Goal: Navigation & Orientation: Find specific page/section

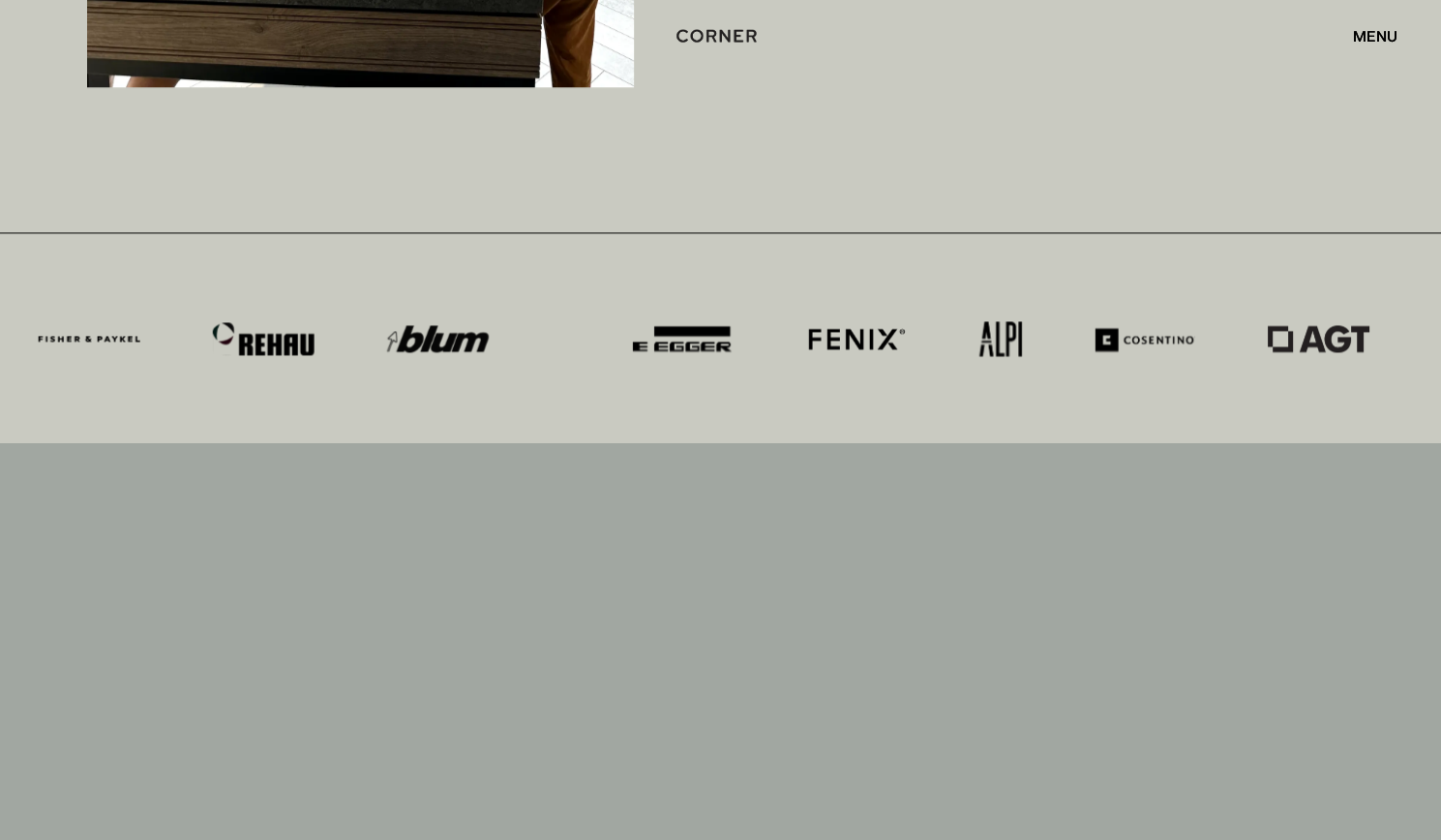
scroll to position [10116, 0]
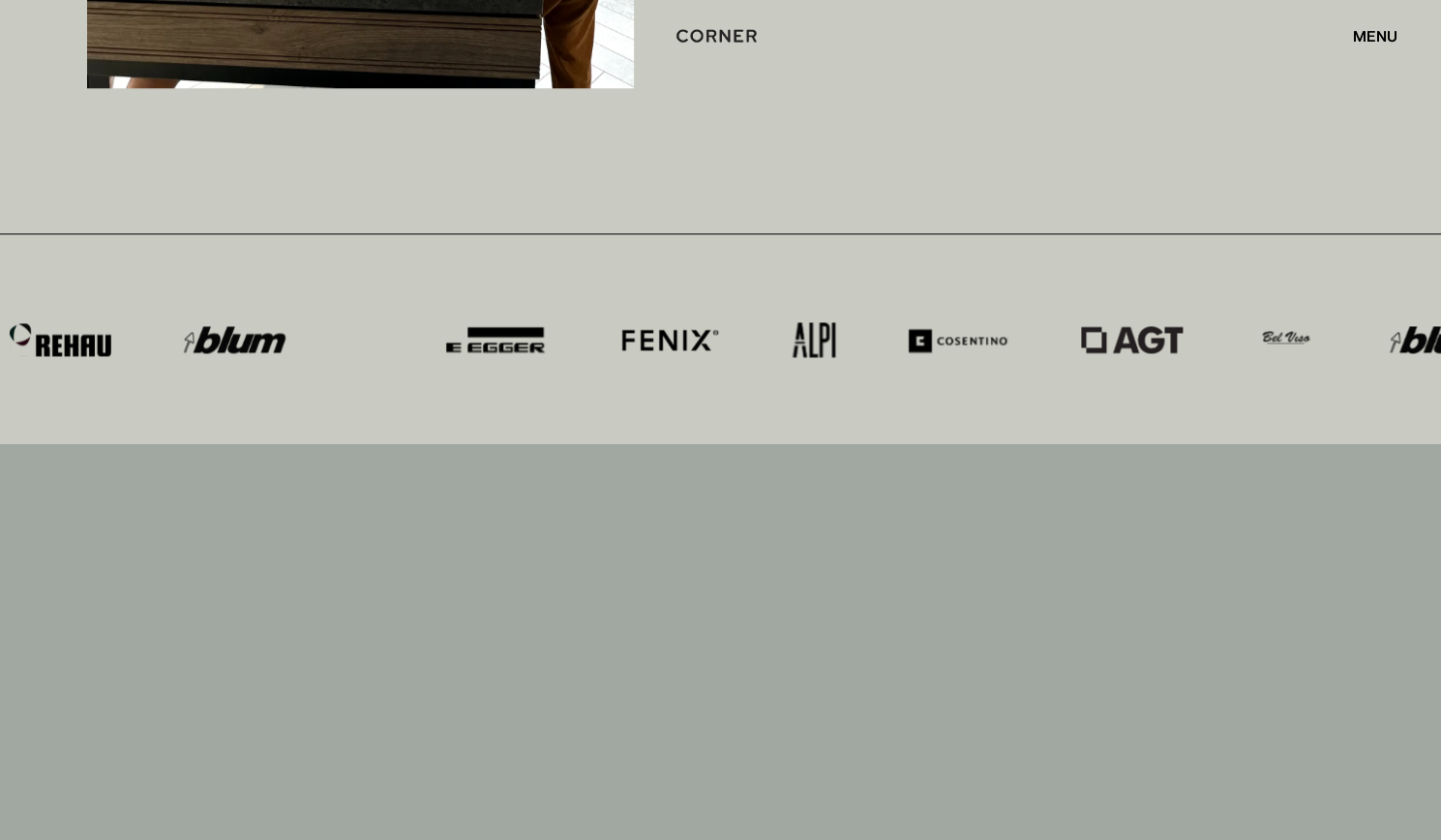
click at [1374, 40] on div "menu" at bounding box center [1374, 36] width 44 height 16
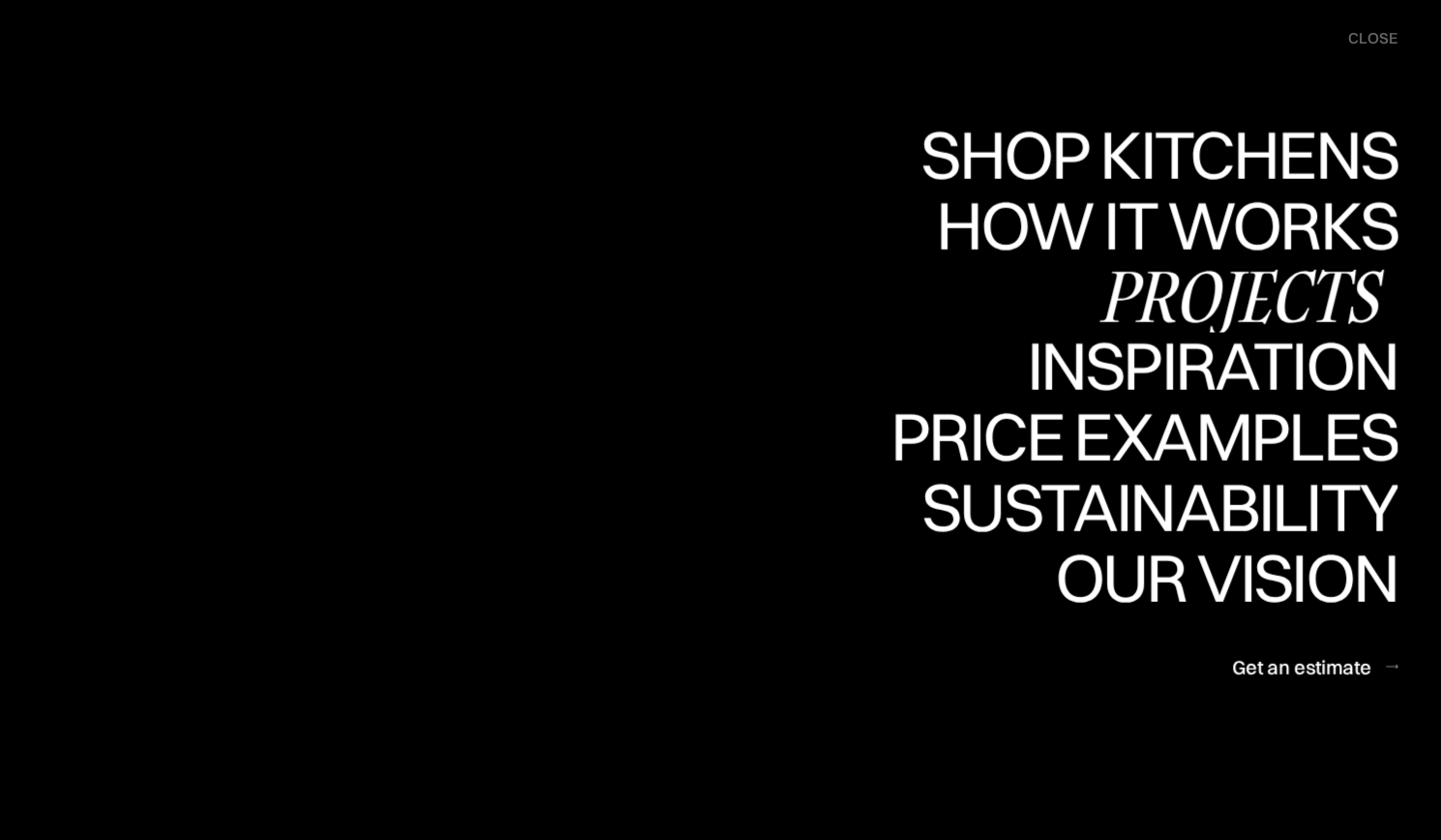
click at [1221, 275] on div "Projects" at bounding box center [1240, 295] width 313 height 68
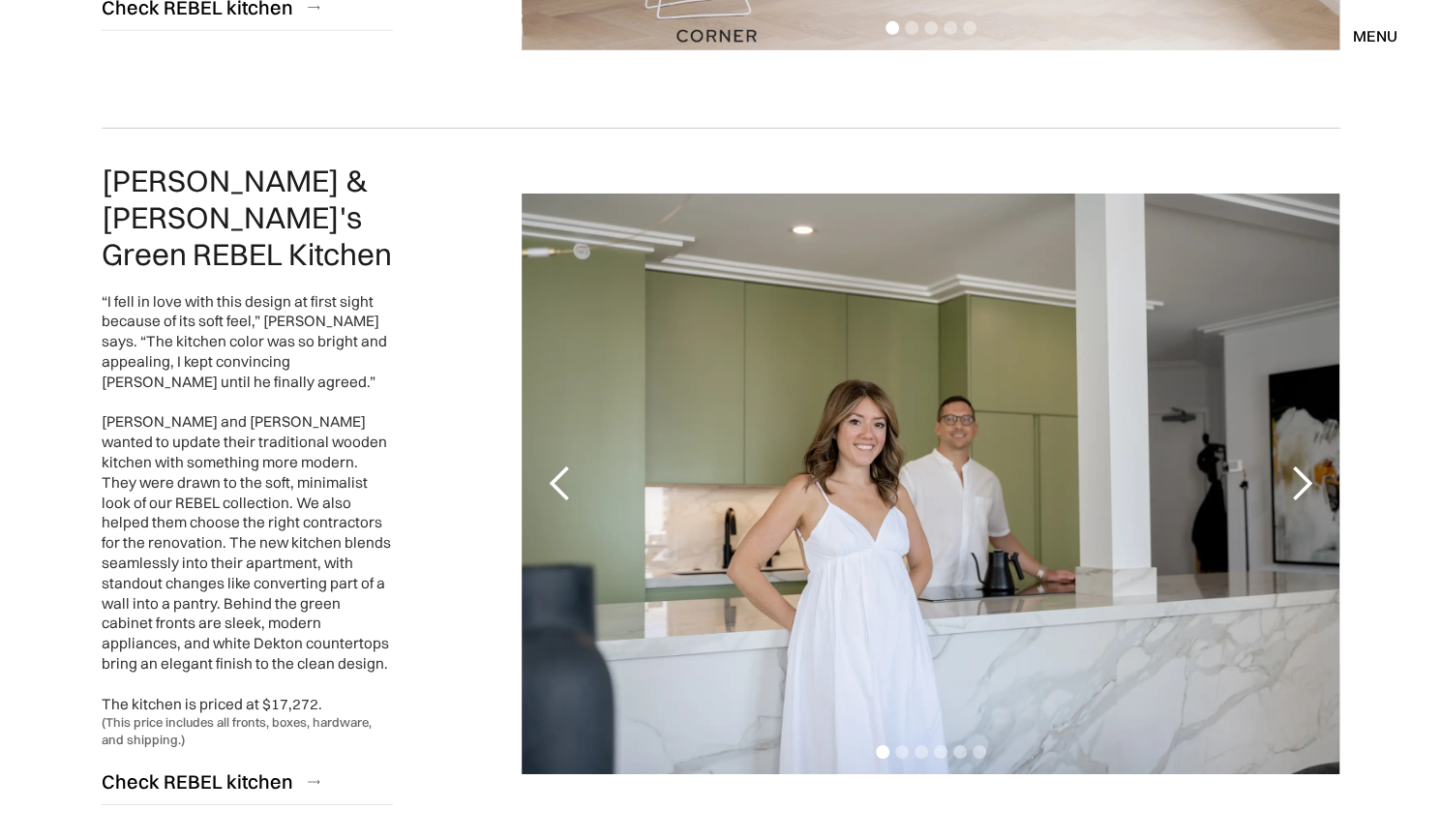
scroll to position [3592, 0]
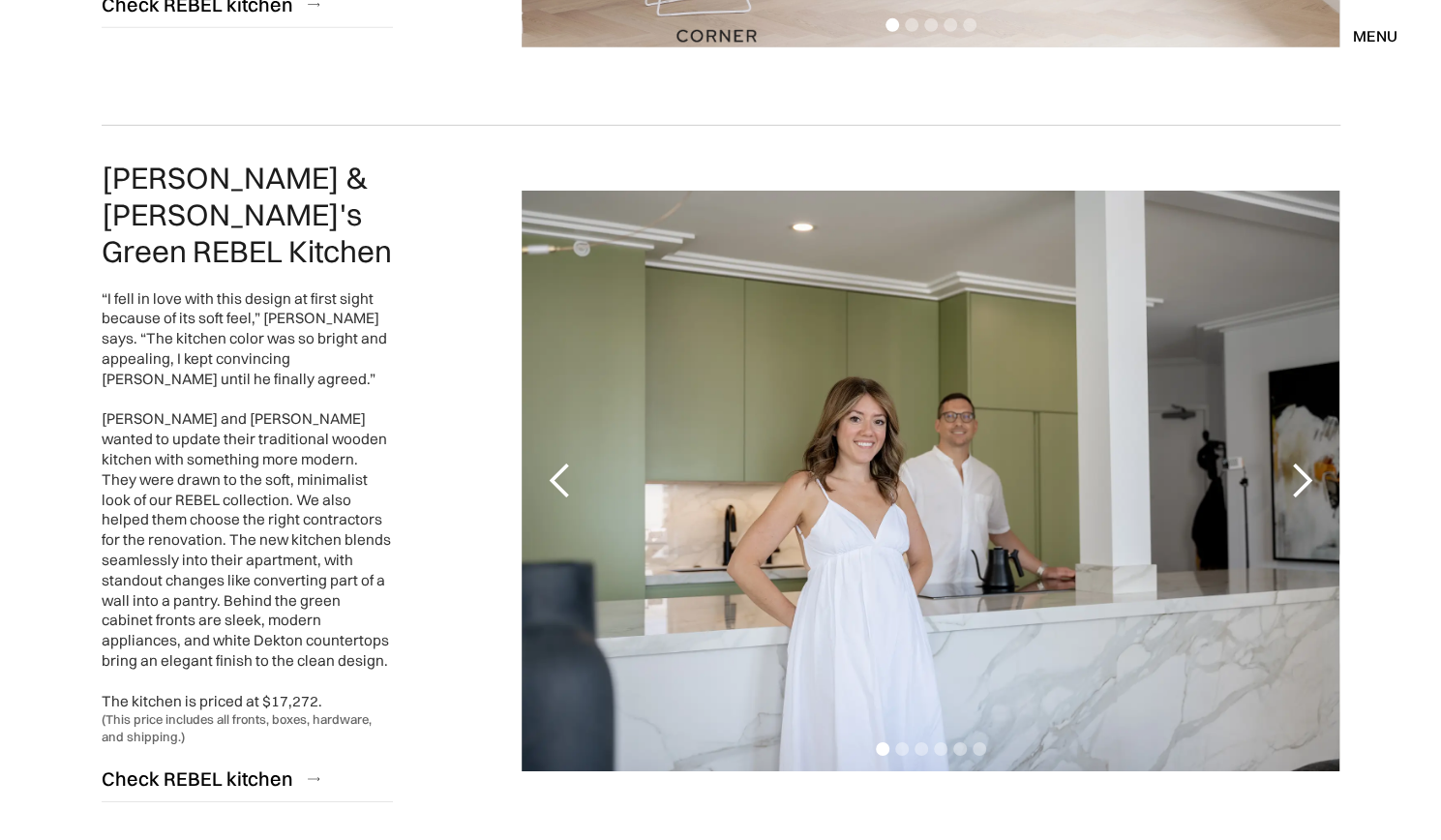
click at [1301, 462] on div "next slide" at bounding box center [1301, 482] width 39 height 39
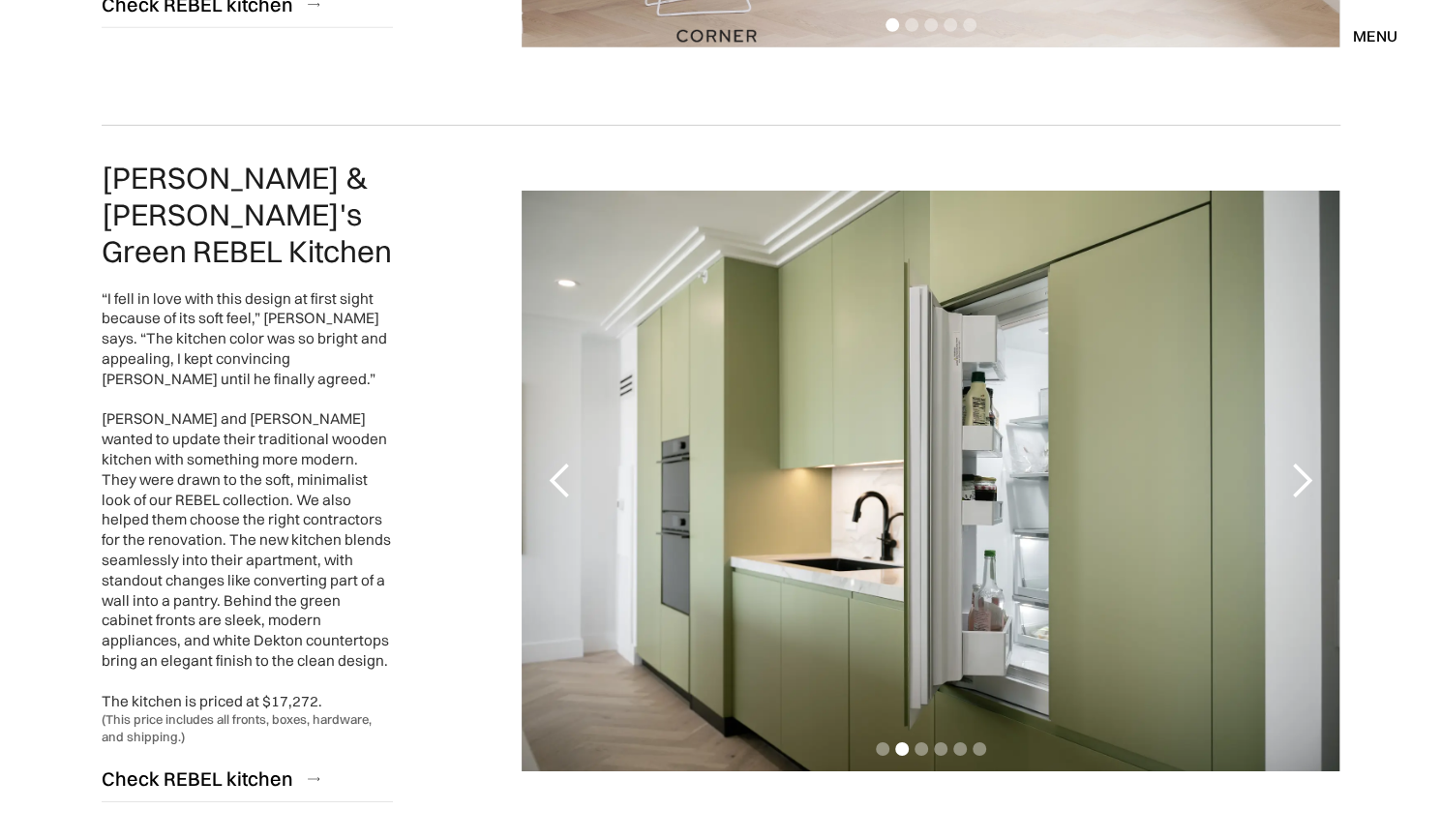
click at [1301, 462] on div "next slide" at bounding box center [1301, 482] width 39 height 39
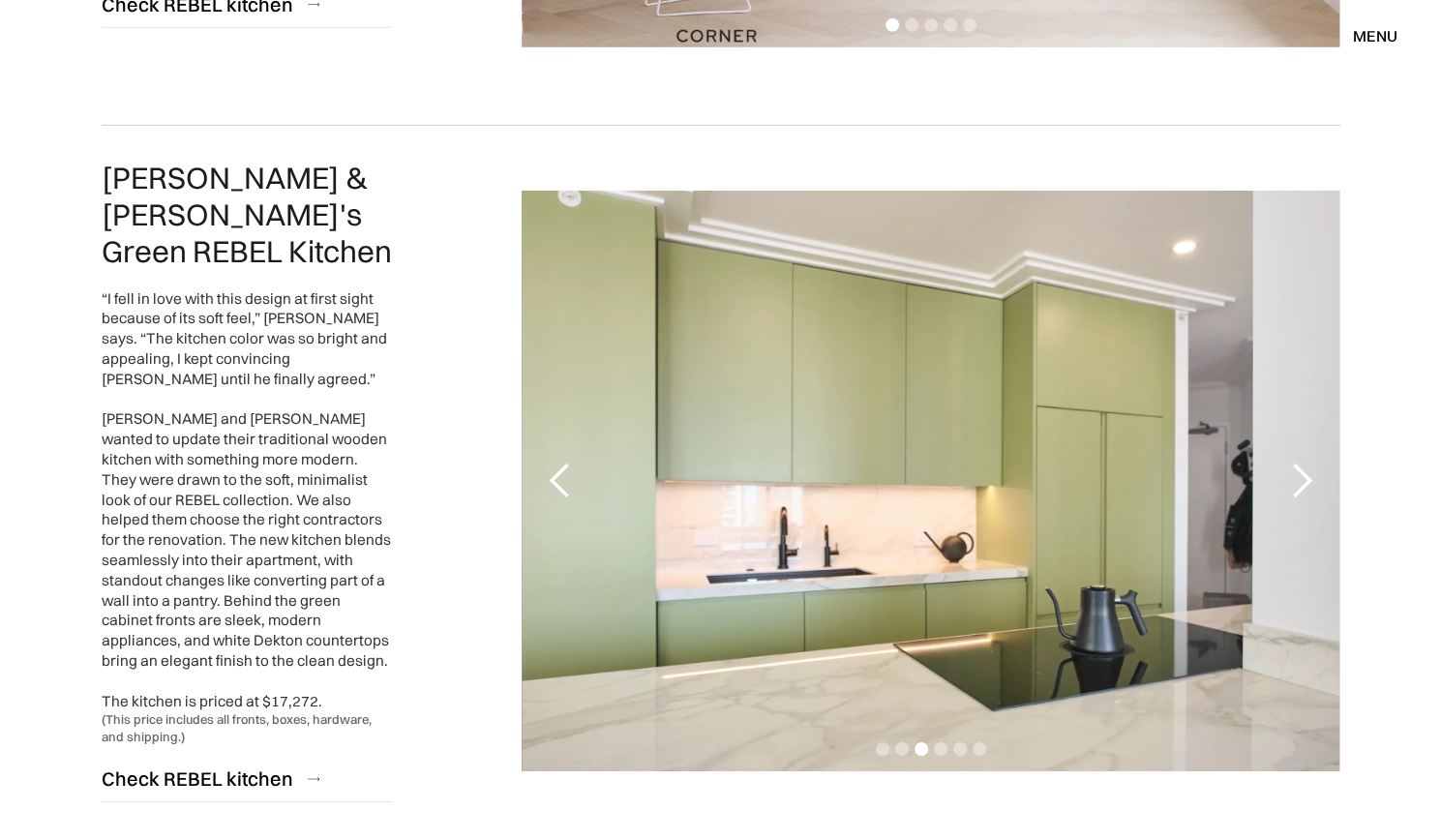
click at [1301, 462] on div "next slide" at bounding box center [1301, 482] width 39 height 39
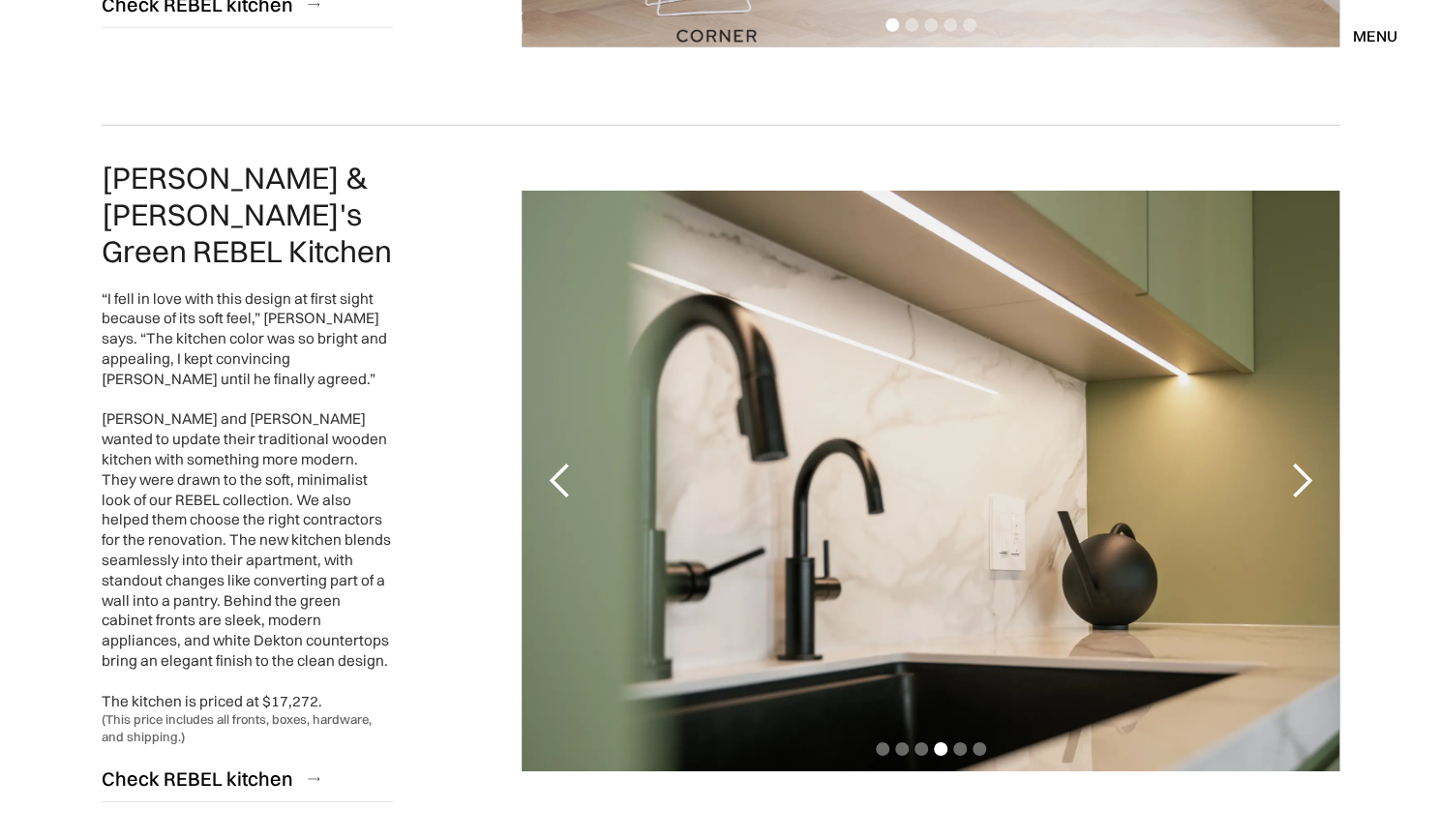
click at [1301, 462] on div "next slide" at bounding box center [1301, 482] width 39 height 39
